Goal: Go to known website: Go to known website

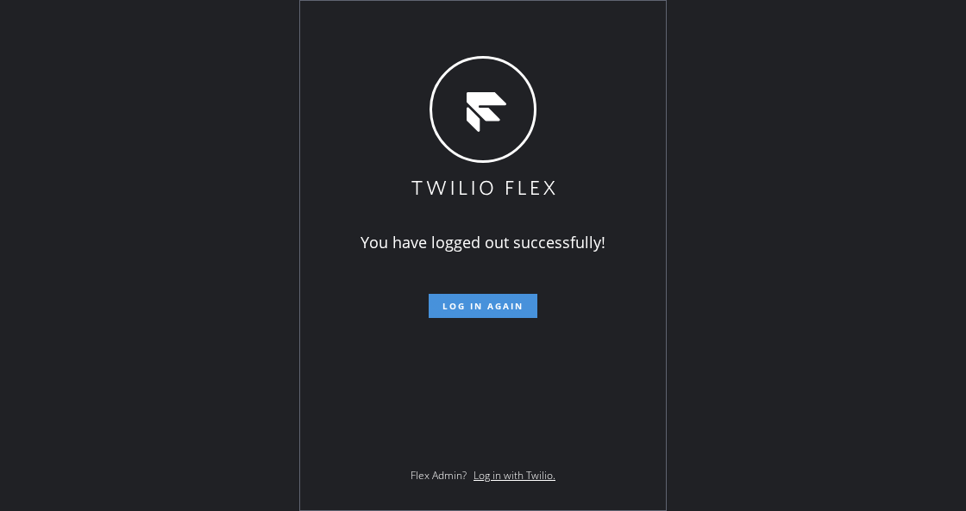
click at [491, 312] on button "Log in again" at bounding box center [482, 306] width 109 height 24
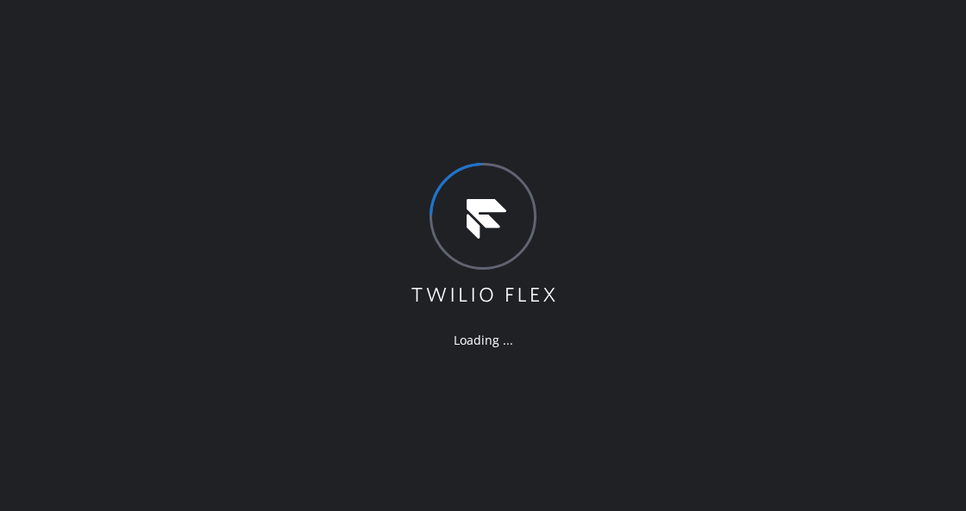
click at [172, 266] on div "Loading ..." at bounding box center [483, 255] width 966 height 511
click at [246, 238] on div "Loading ..." at bounding box center [483, 255] width 966 height 511
